Goal: Task Accomplishment & Management: Manage account settings

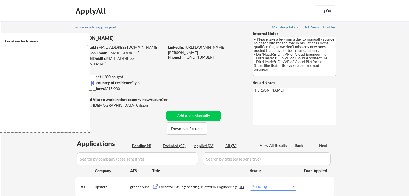
select select ""pending""
type textarea "[GEOGRAPHIC_DATA], [GEOGRAPHIC_DATA] [GEOGRAPHIC_DATA], [GEOGRAPHIC_DATA] [GEOG…"
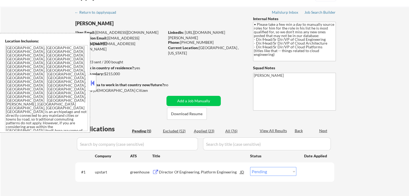
scroll to position [27, 0]
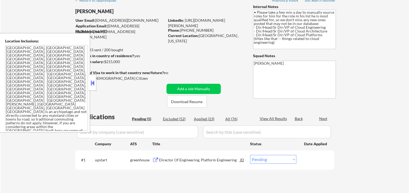
drag, startPoint x: 91, startPoint y: 83, endPoint x: 120, endPoint y: 110, distance: 40.1
click at [93, 83] on button at bounding box center [92, 83] width 6 height 8
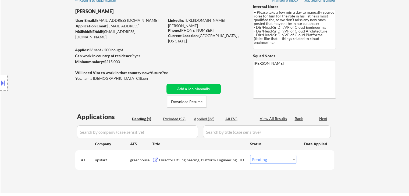
click at [181, 159] on div "Director Of Engineering, Platform Engineering" at bounding box center [199, 159] width 81 height 5
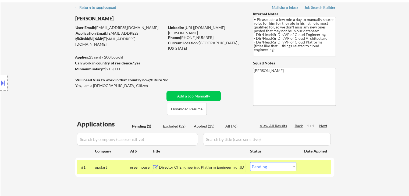
scroll to position [0, 0]
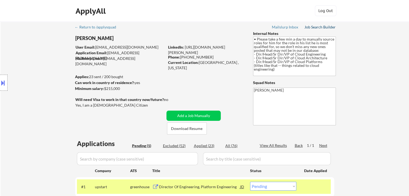
click at [325, 27] on div "Job Search Builder" at bounding box center [319, 27] width 31 height 4
click at [38, 110] on div "Location Inclusions: [GEOGRAPHIC_DATA], [GEOGRAPHIC_DATA] [GEOGRAPHIC_DATA], [G…" at bounding box center [48, 83] width 96 height 100
click at [2, 82] on button at bounding box center [3, 82] width 6 height 9
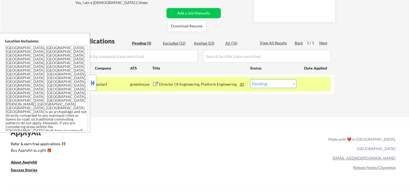
scroll to position [107, 0]
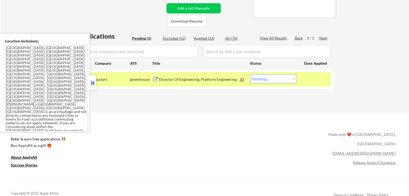
drag, startPoint x: 271, startPoint y: 79, endPoint x: 271, endPoint y: 82, distance: 3.8
click at [271, 79] on select "Choose an option... Pending Applied Excluded (Questions) Excluded (Expired) Exc…" at bounding box center [273, 78] width 46 height 9
select select ""applied""
click at [250, 74] on select "Choose an option... Pending Applied Excluded (Questions) Excluded (Expired) Exc…" at bounding box center [273, 78] width 46 height 9
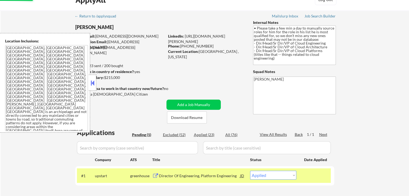
scroll to position [0, 0]
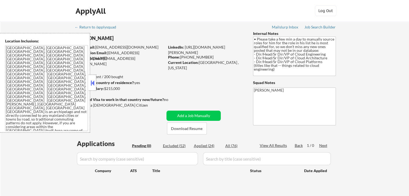
click at [93, 85] on button at bounding box center [92, 83] width 6 height 8
